Goal: Task Accomplishment & Management: Manage account settings

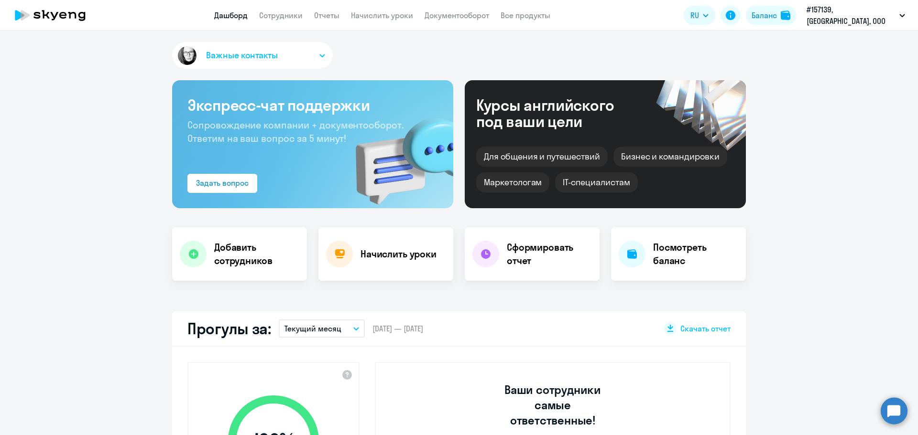
click at [385, 258] on h4 "Начислить уроки" at bounding box center [398, 254] width 76 height 13
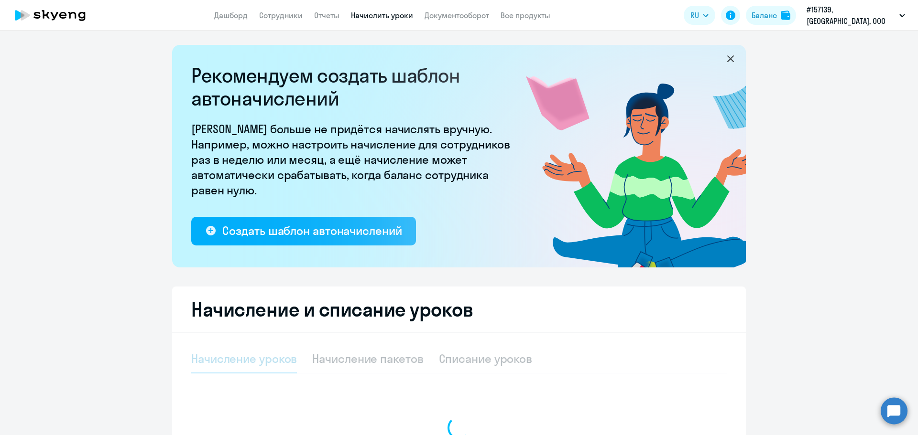
select select "10"
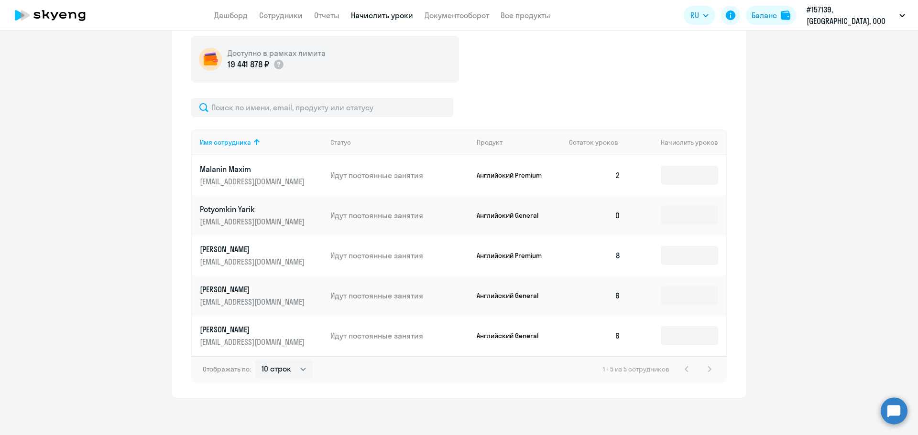
scroll to position [350, 0]
click at [678, 213] on input at bounding box center [689, 214] width 57 height 19
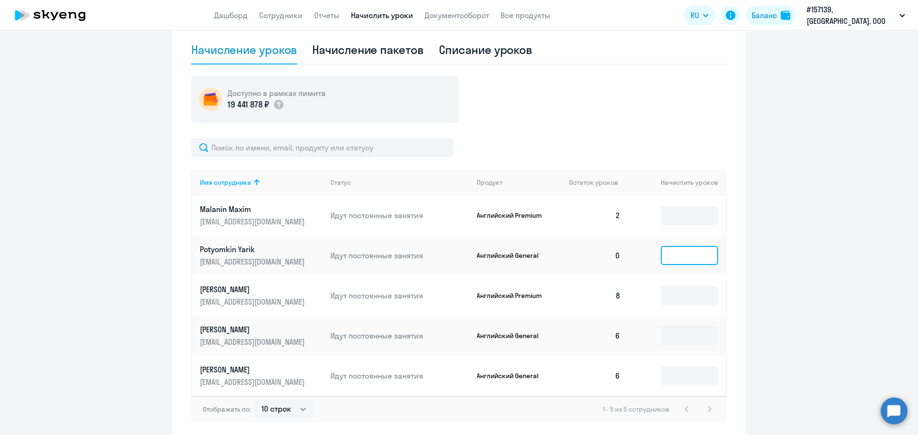
scroll to position [255, 0]
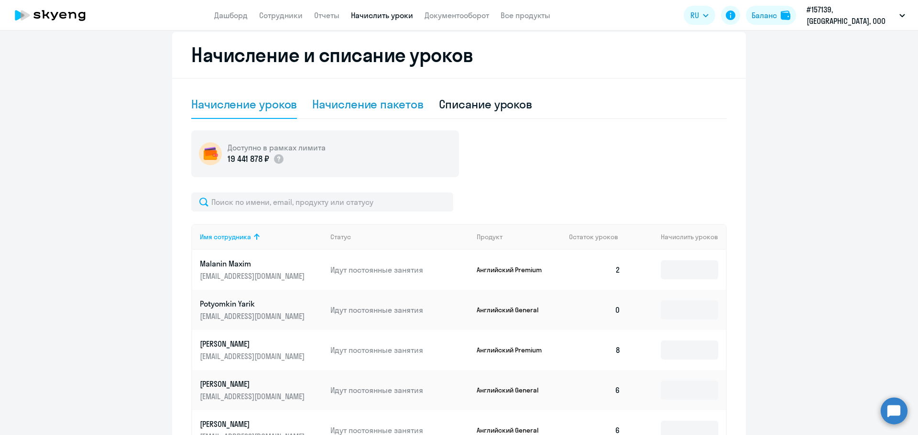
click at [331, 107] on div "Начисление пакетов" at bounding box center [367, 104] width 111 height 15
select select "10"
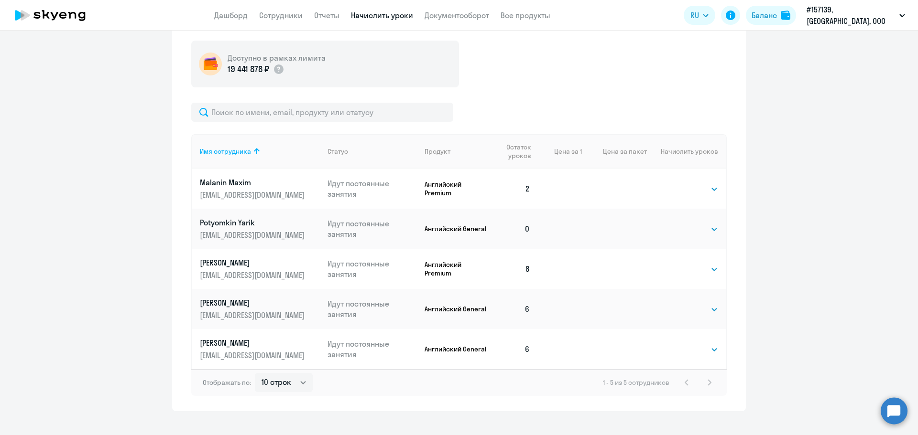
scroll to position [350, 0]
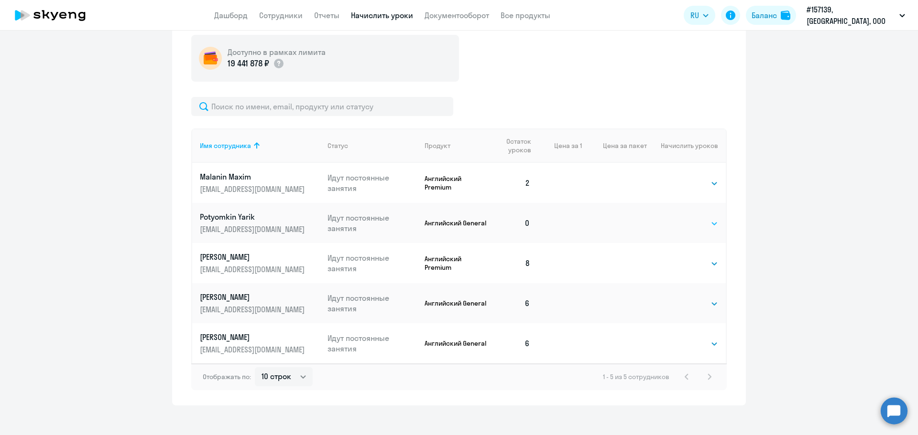
click at [690, 224] on select "Выбрать 4 8 16 32 64 96 128" at bounding box center [698, 223] width 39 height 11
select select "8"
click at [679, 218] on select "Выбрать 4 8 16 32 64 96 128" at bounding box center [698, 223] width 39 height 11
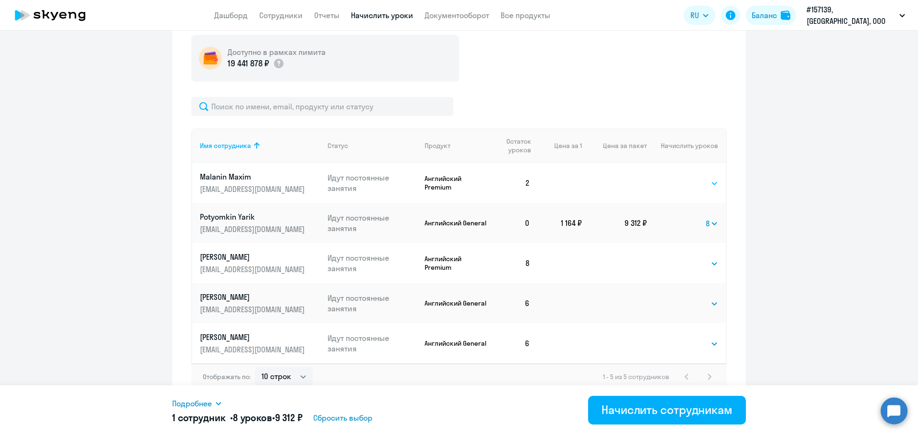
click at [684, 183] on select "Выбрать 4 8 16 32 64 96 128" at bounding box center [698, 183] width 39 height 11
select select "8"
click at [679, 178] on select "Выбрать 4 8 16 32 64 96 128" at bounding box center [698, 183] width 39 height 11
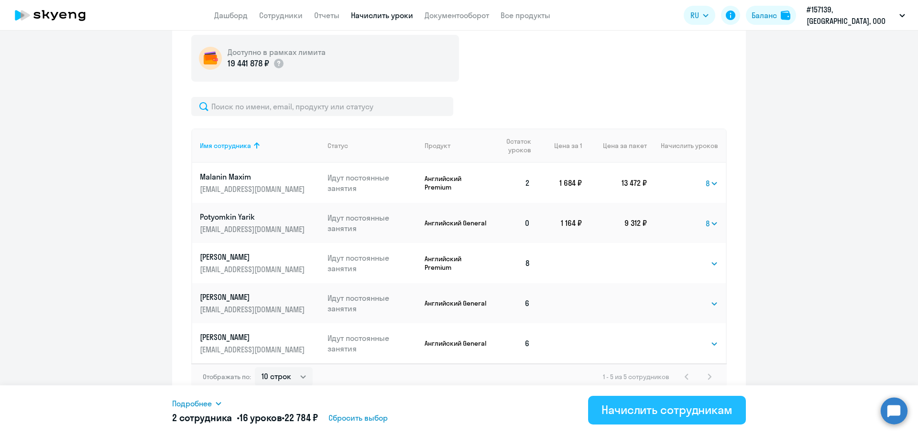
click at [651, 408] on div "Начислить сотрудникам" at bounding box center [666, 409] width 131 height 15
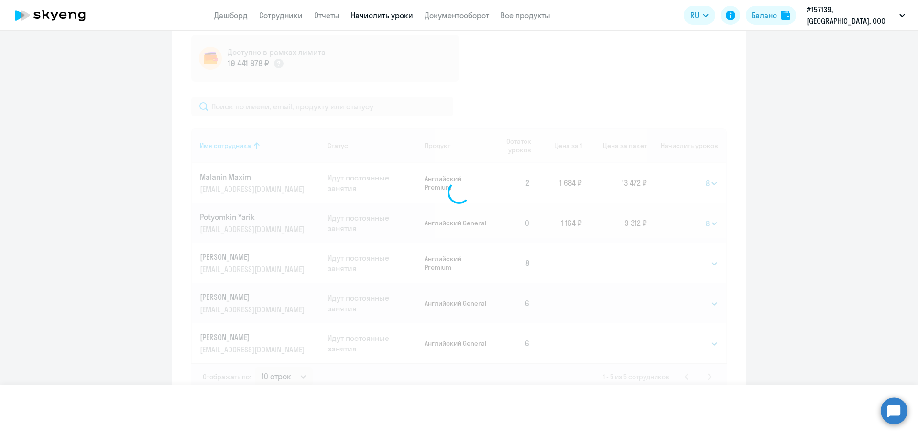
select select
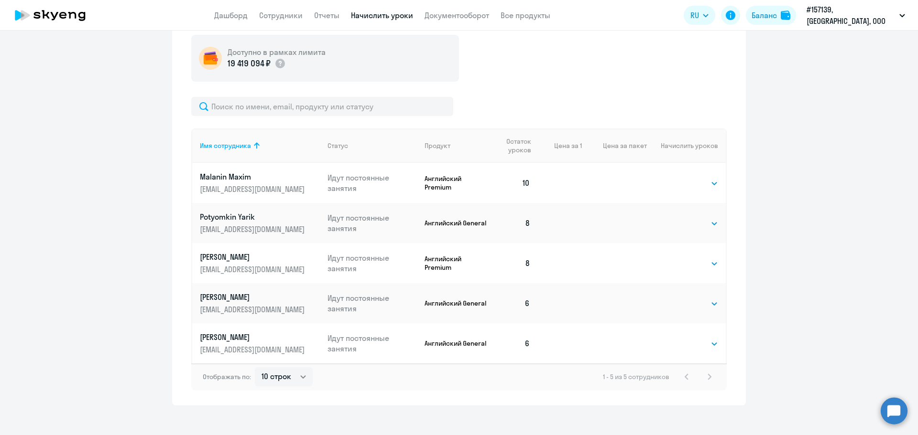
click at [825, 138] on ng-component "Рекомендуем создать шаблон автоначислений Уроки больше не придётся начислять вр…" at bounding box center [459, 50] width 918 height 711
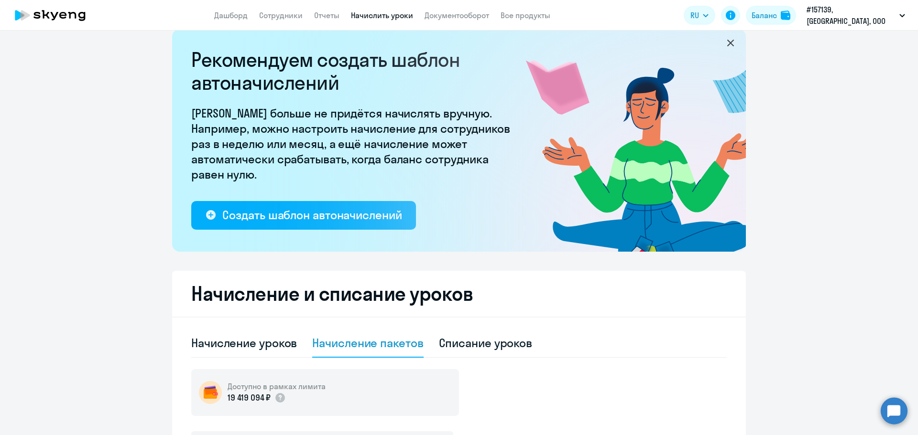
scroll to position [0, 0]
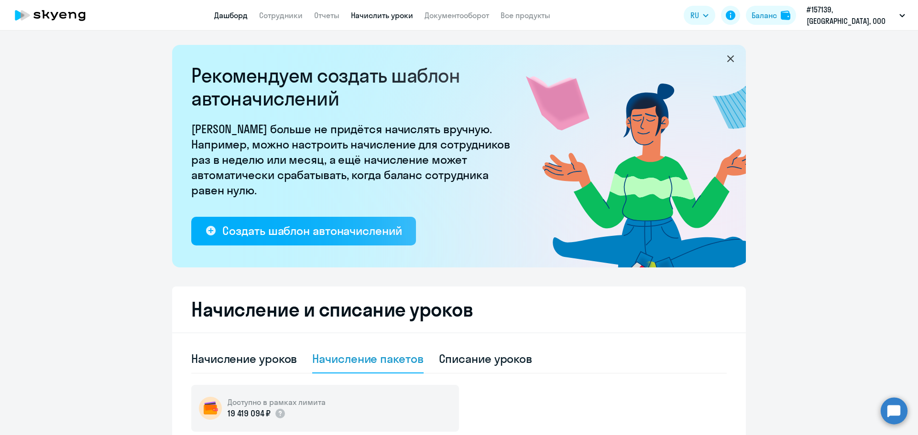
click at [237, 15] on link "Дашборд" at bounding box center [230, 16] width 33 height 10
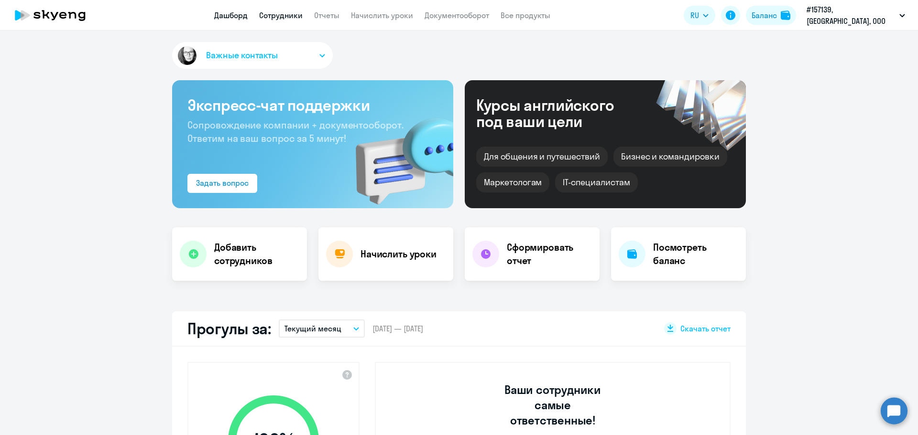
click at [294, 12] on link "Сотрудники" at bounding box center [280, 16] width 43 height 10
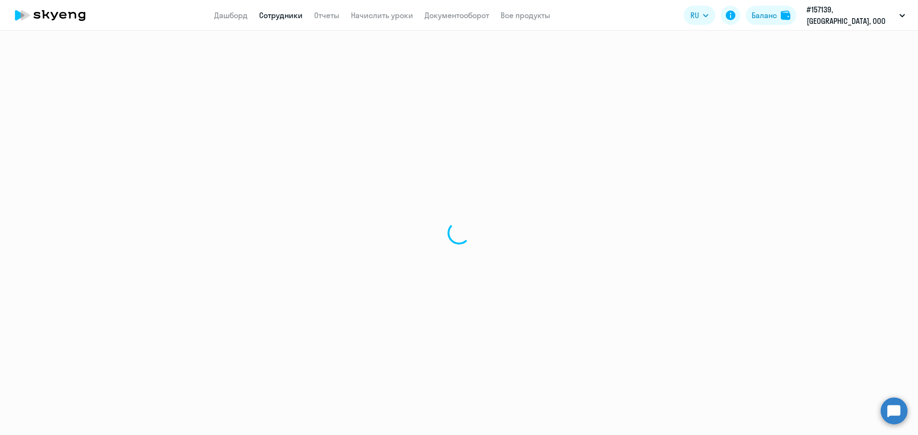
select select "30"
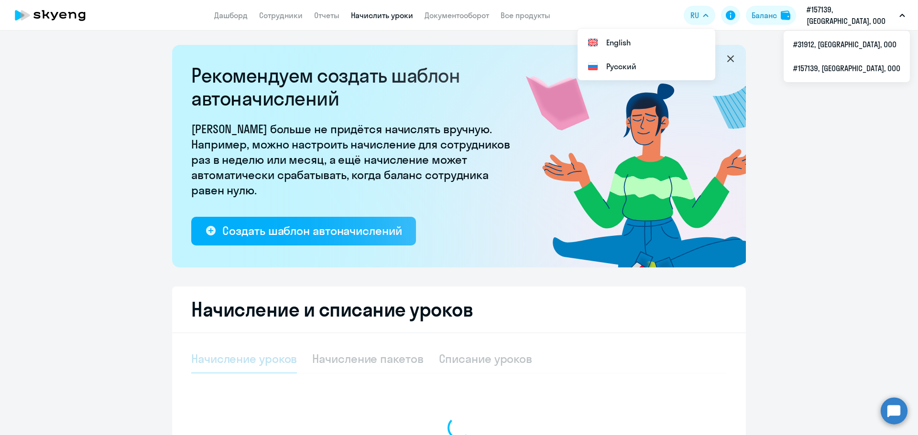
select select "10"
